Goal: Transaction & Acquisition: Obtain resource

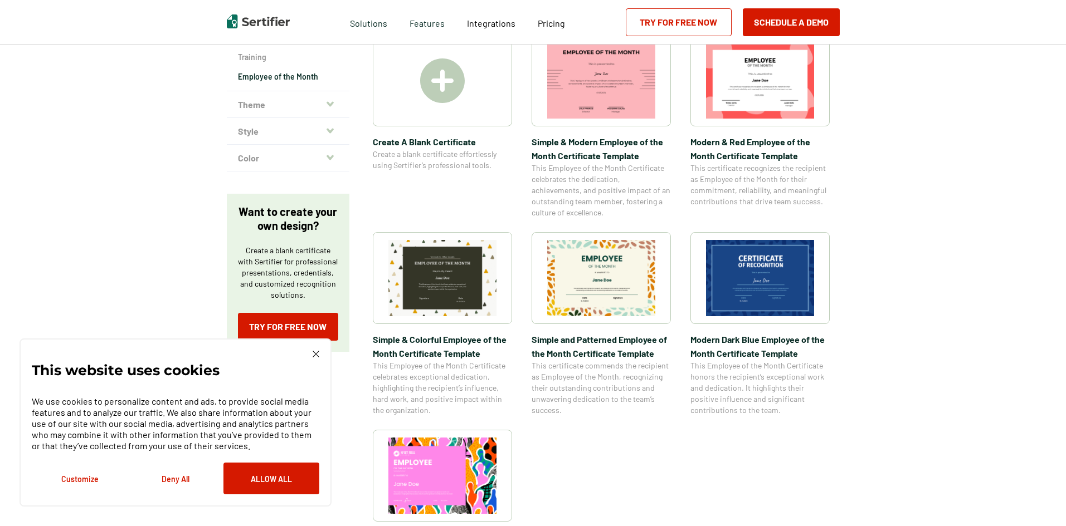
scroll to position [279, 0]
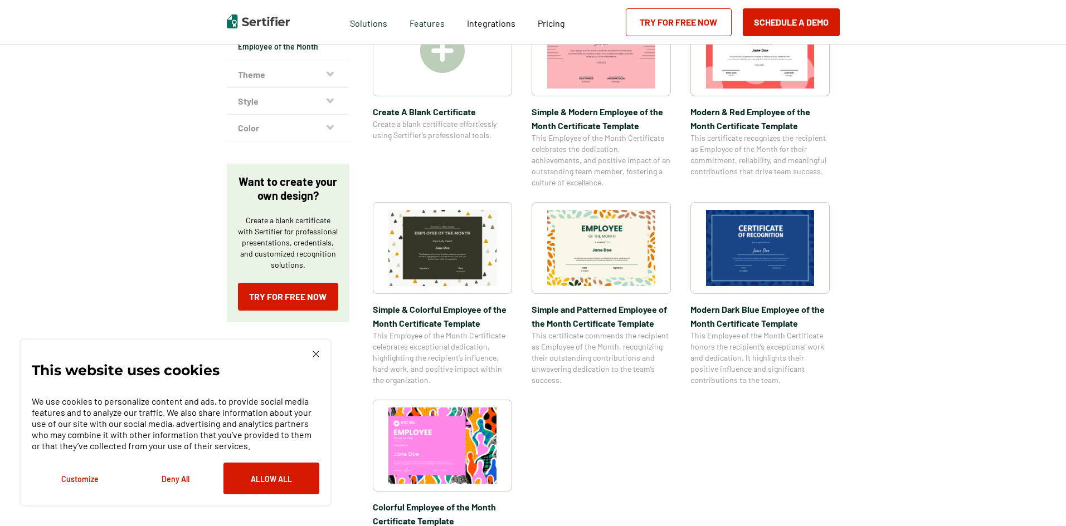
click at [436, 258] on img at bounding box center [442, 248] width 108 height 76
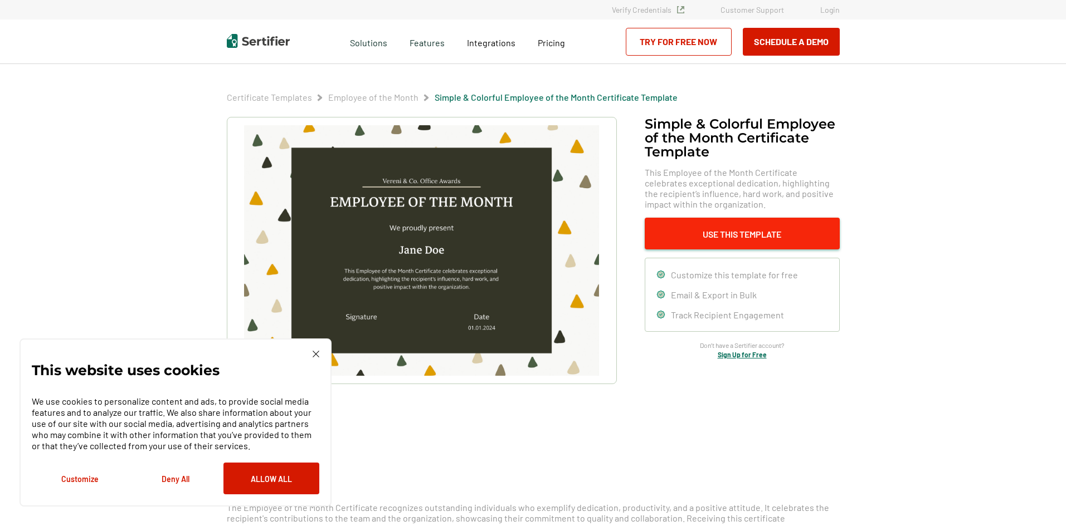
click at [697, 235] on button "Use This Template" at bounding box center [742, 234] width 195 height 32
